Goal: Navigation & Orientation: Go to known website

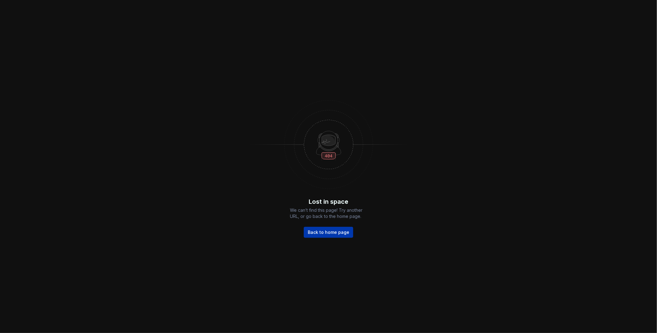
click at [331, 232] on span "Back to home page" at bounding box center [328, 233] width 41 height 6
